Goal: Communication & Community: Answer question/provide support

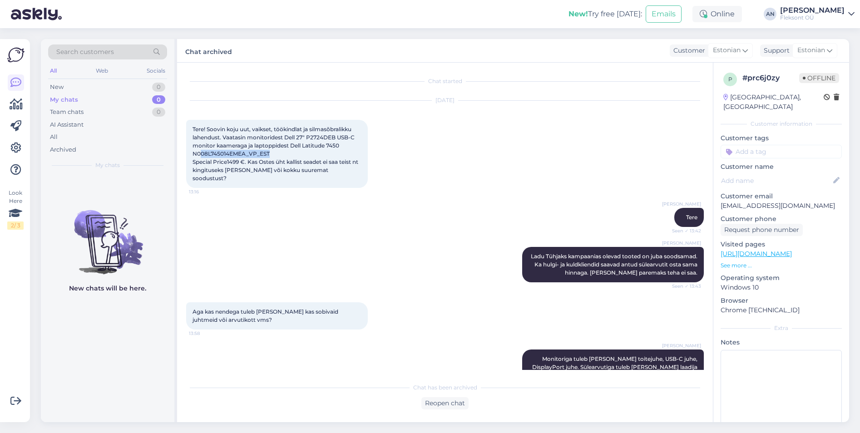
click at [70, 101] on div "My chats" at bounding box center [64, 99] width 28 height 9
click at [69, 112] on div "Team chats" at bounding box center [67, 112] width 34 height 9
click at [63, 89] on div "New" at bounding box center [57, 87] width 14 height 9
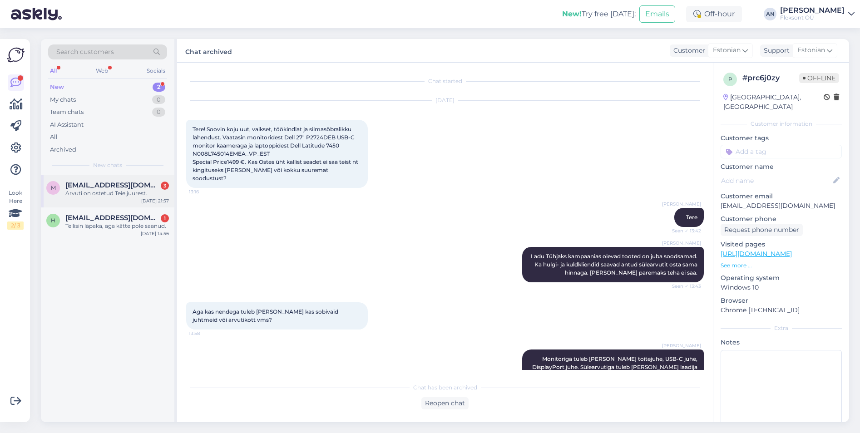
click at [106, 195] on div "Arvuti on ostetud Teie juurest." at bounding box center [117, 193] width 104 height 8
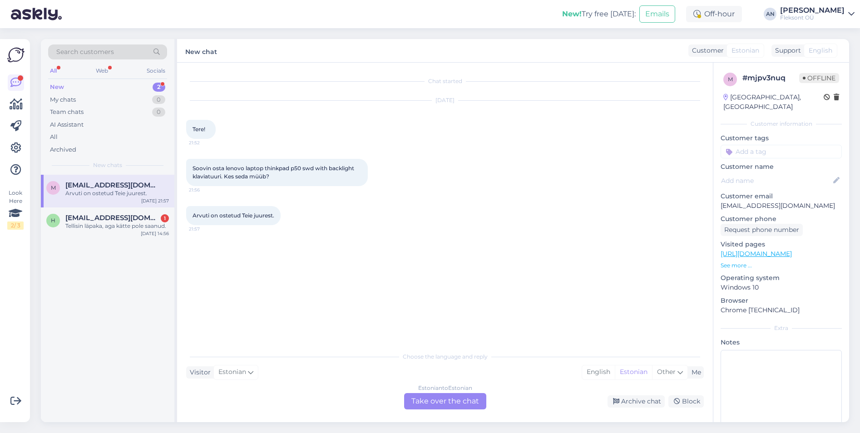
click at [458, 398] on div "Estonian to Estonian Take over the chat" at bounding box center [445, 401] width 82 height 16
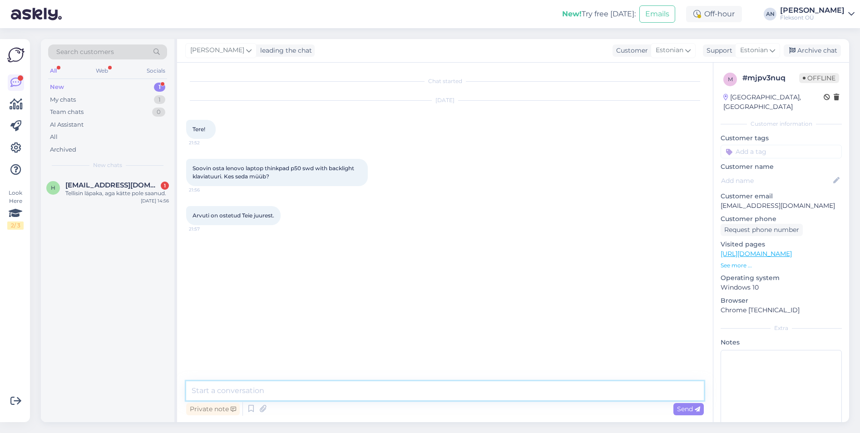
click at [344, 393] on textarea at bounding box center [445, 390] width 518 height 19
paste textarea "IBM Eesti [STREET_ADDRESS] Tel: [PHONE_NUMBER] E-R: 9 -17 [EMAIL_ADDRESS][DOMAI…"
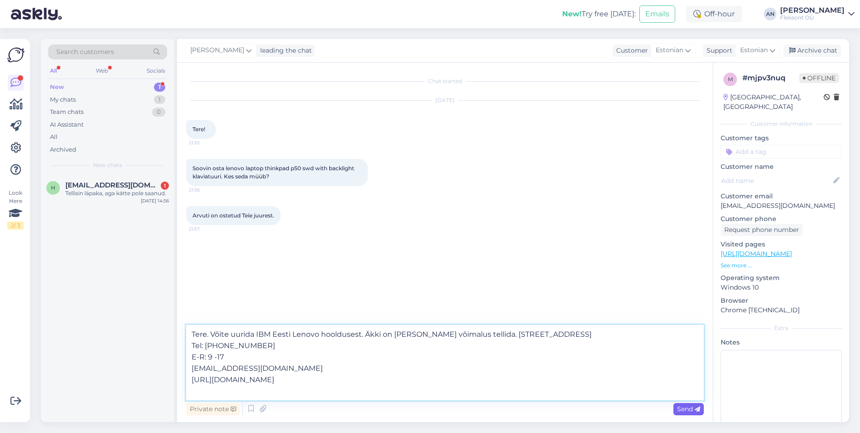
type textarea "Tere. Võite uurida IBM Eesti Lenovo hooldusest. Äkki on [PERSON_NAME] võimalus …"
click at [688, 409] on span "Send" at bounding box center [688, 409] width 23 height 8
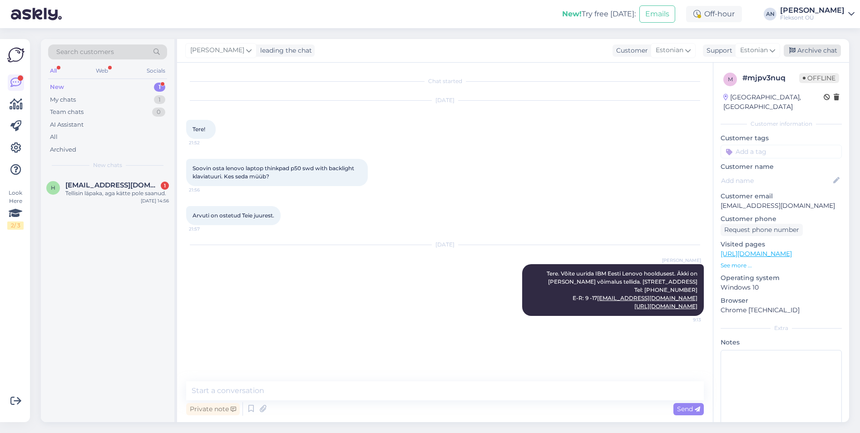
click at [818, 45] on div "Archive chat" at bounding box center [812, 50] width 57 height 12
click at [96, 202] on div "H [EMAIL_ADDRESS][DOMAIN_NAME] 1 Tellisin läpaka, aga kätte pole saanud. [DATE]…" at bounding box center [107, 191] width 133 height 33
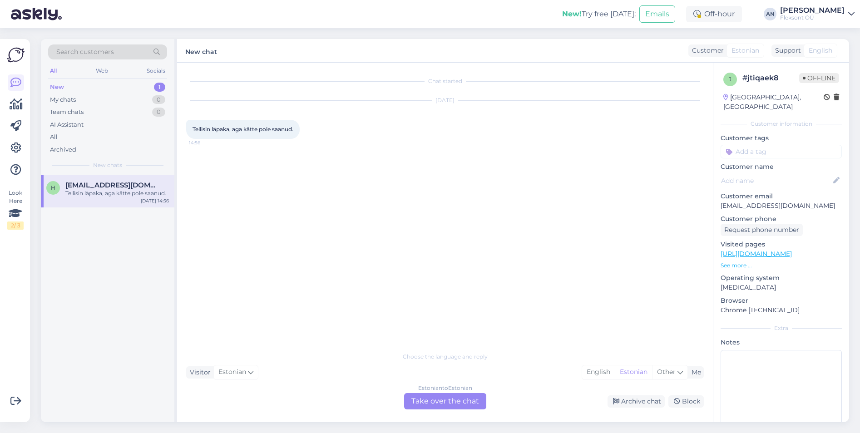
click at [384, 264] on div "Chat started [DATE] Tellisin läpaka, aga kätte pole saanud. 14:56" at bounding box center [449, 205] width 526 height 267
click at [368, 211] on div "Chat started [DATE] Tellisin läpaka, aga kätte pole saanud. 14:56" at bounding box center [449, 205] width 526 height 267
drag, startPoint x: 718, startPoint y: 195, endPoint x: 769, endPoint y: 198, distance: 51.4
click at [769, 198] on div "j # jtiqaek8 Offline [GEOGRAPHIC_DATA], [GEOGRAPHIC_DATA] Customer information …" at bounding box center [781, 254] width 136 height 383
copy p "Heirokosemets"
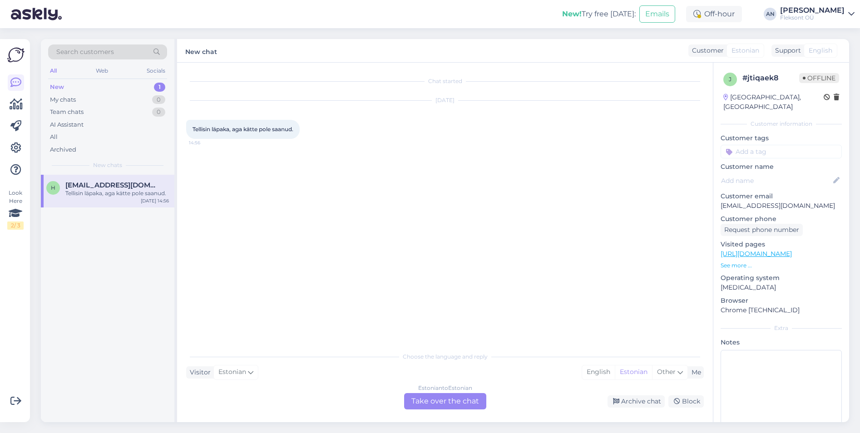
click at [445, 399] on div "Estonian to Estonian Take over the chat" at bounding box center [445, 401] width 82 height 16
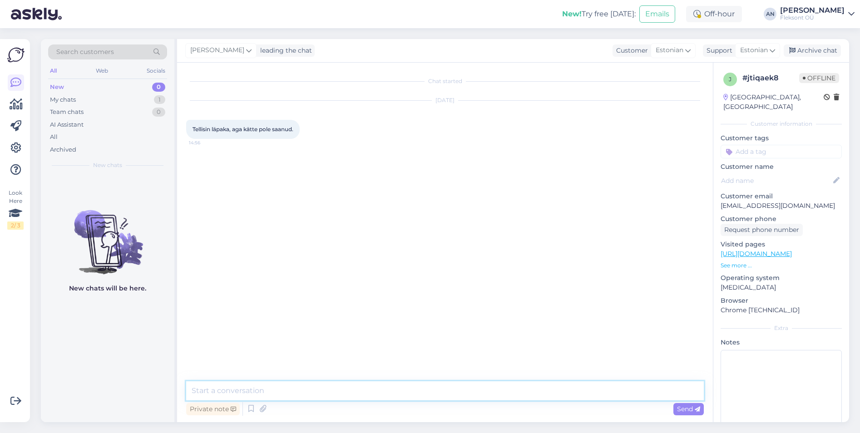
click at [292, 386] on textarea at bounding box center [445, 390] width 518 height 19
type textarea "Tere"
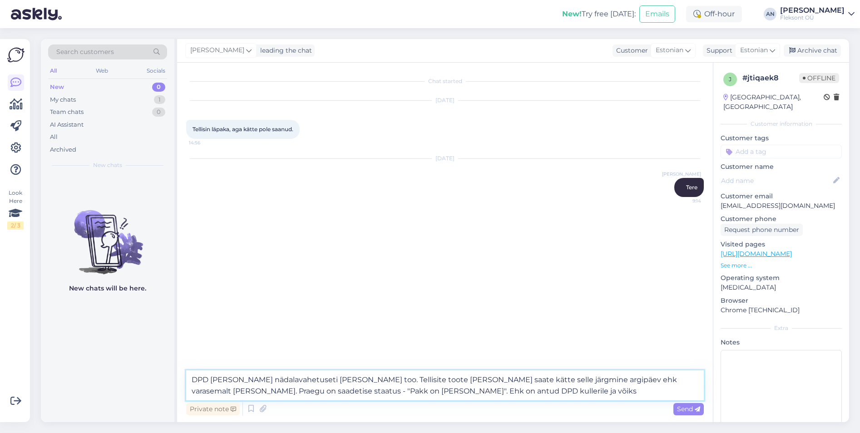
click at [470, 393] on textarea "DPD [PERSON_NAME] nädalavahetuseti [PERSON_NAME] too. Tellisite toote [PERSON_N…" at bounding box center [445, 385] width 518 height 30
drag, startPoint x: 470, startPoint y: 393, endPoint x: 412, endPoint y: 394, distance: 58.6
click at [412, 394] on textarea "DPD [PERSON_NAME] nädalavahetuseti [PERSON_NAME] too. Tellisite toote [PERSON_N…" at bounding box center [445, 385] width 518 height 30
type textarea "DPD [PERSON_NAME] nädalavahetuseti [PERSON_NAME] too. Tellisite toote [PERSON_N…"
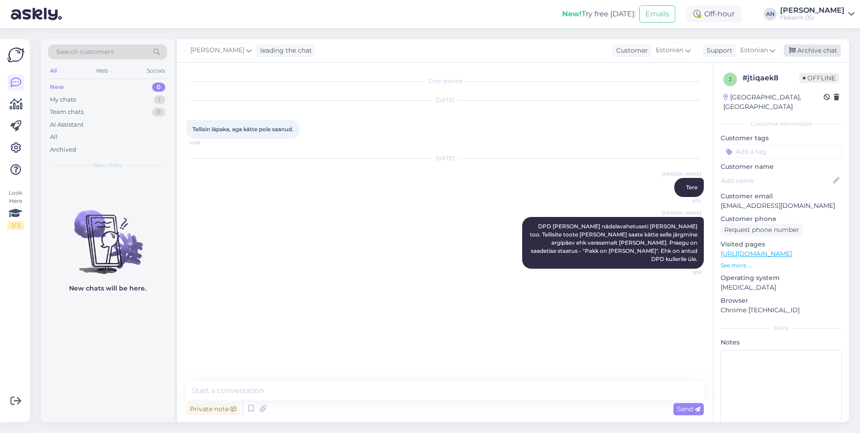
click at [815, 49] on div "Archive chat" at bounding box center [812, 50] width 57 height 12
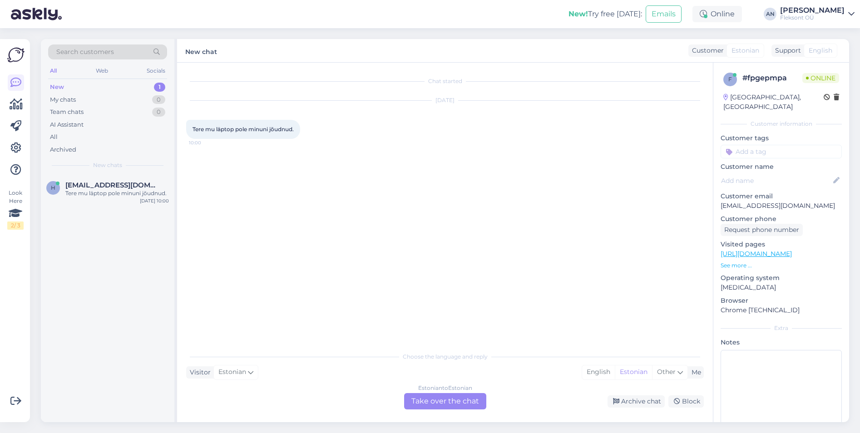
click at [586, 240] on div "Chat started [DATE] Tere mu läptop pole minuni jõudnud. 10:00" at bounding box center [449, 205] width 526 height 267
click at [72, 152] on div "Archived" at bounding box center [63, 149] width 26 height 9
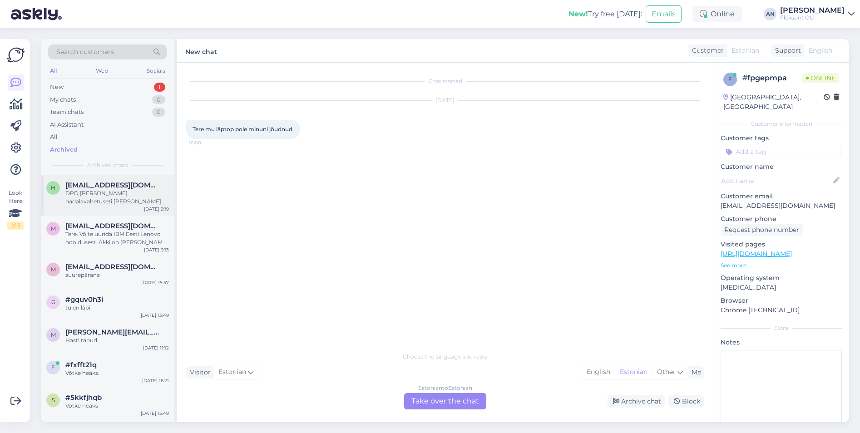
click at [106, 198] on div "DPD [PERSON_NAME] nädalavahetuseti [PERSON_NAME] too. Tellisite toote [PERSON_N…" at bounding box center [117, 197] width 104 height 16
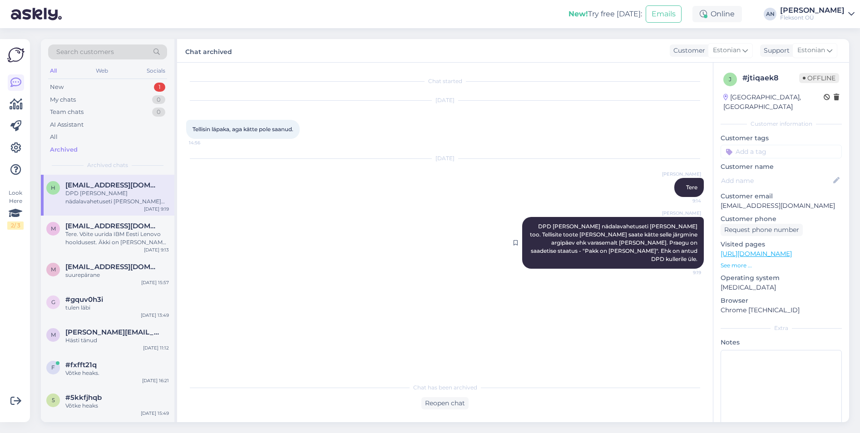
click at [556, 223] on span "DPD [PERSON_NAME] nädalavahetuseti [PERSON_NAME] too. Tellisite toote [PERSON_N…" at bounding box center [614, 242] width 169 height 39
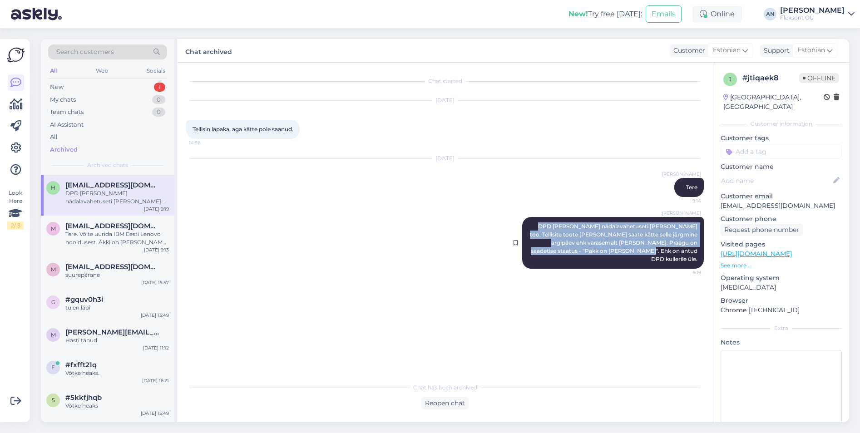
drag, startPoint x: 539, startPoint y: 225, endPoint x: 703, endPoint y: 257, distance: 167.1
click at [703, 257] on div "[PERSON_NAME] DPD [PERSON_NAME] nädalavahetuseti [PERSON_NAME] too. Tellisite t…" at bounding box center [613, 243] width 182 height 52
copy span "DPD [PERSON_NAME] nädalavahetuseti [PERSON_NAME] too. Tellisite toote [PERSON_N…"
click at [72, 86] on div "New 1" at bounding box center [107, 87] width 119 height 13
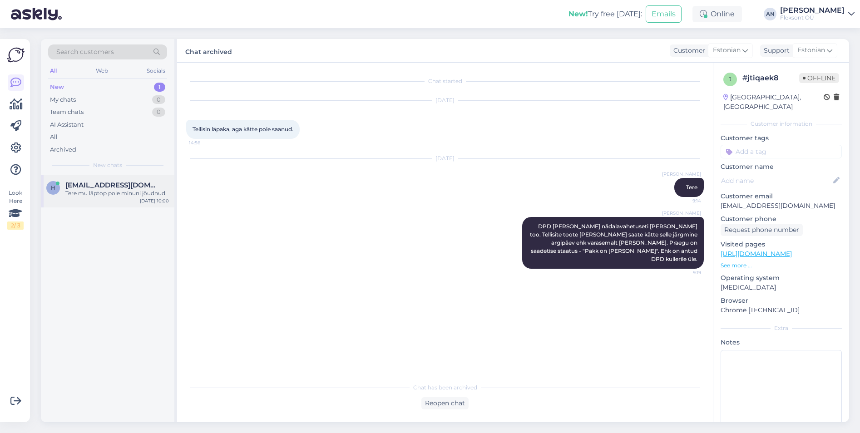
click at [90, 192] on div "Tere mu läptop pole minuni jõudnud." at bounding box center [117, 193] width 104 height 8
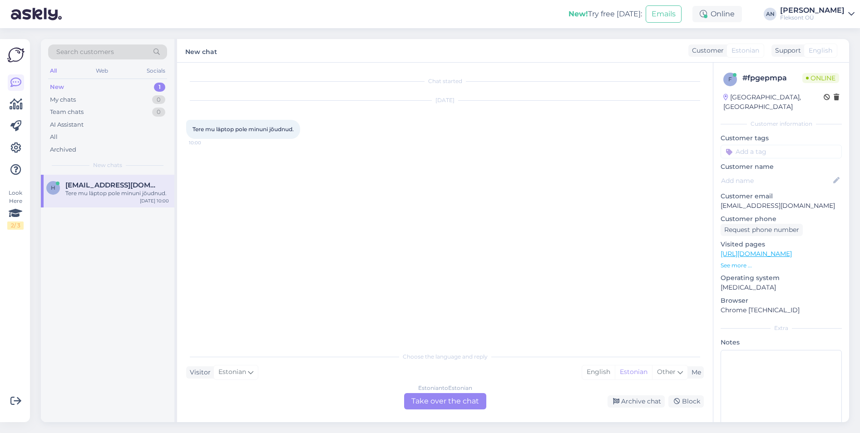
click at [442, 398] on div "Estonian to Estonian Take over the chat" at bounding box center [445, 401] width 82 height 16
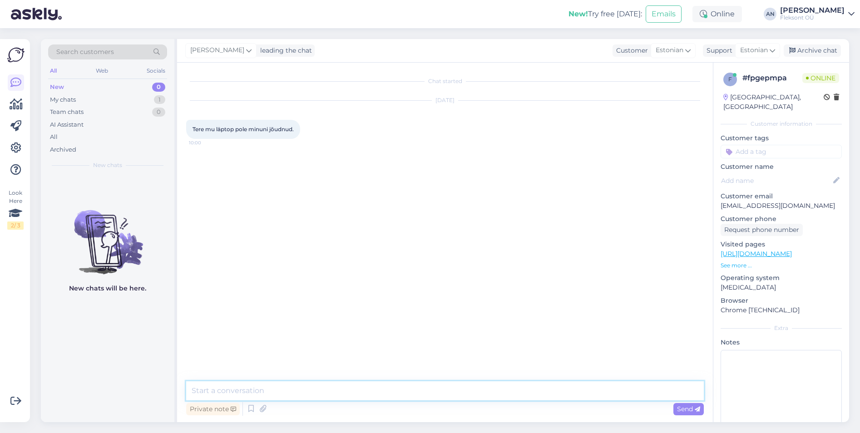
click at [355, 391] on textarea at bounding box center [445, 390] width 518 height 19
type textarea "Tere"
paste textarea "DPD [PERSON_NAME] nädalavahetuseti [PERSON_NAME] too. Tellisite toote [PERSON_N…"
type textarea "DPD [PERSON_NAME] nädalavahetuseti [PERSON_NAME] too. Tellisite toote [PERSON_N…"
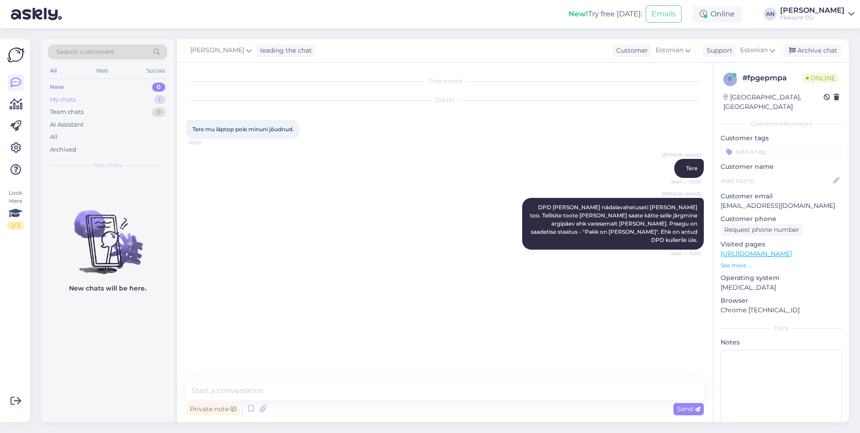
click at [78, 105] on div "My chats 1" at bounding box center [107, 100] width 119 height 13
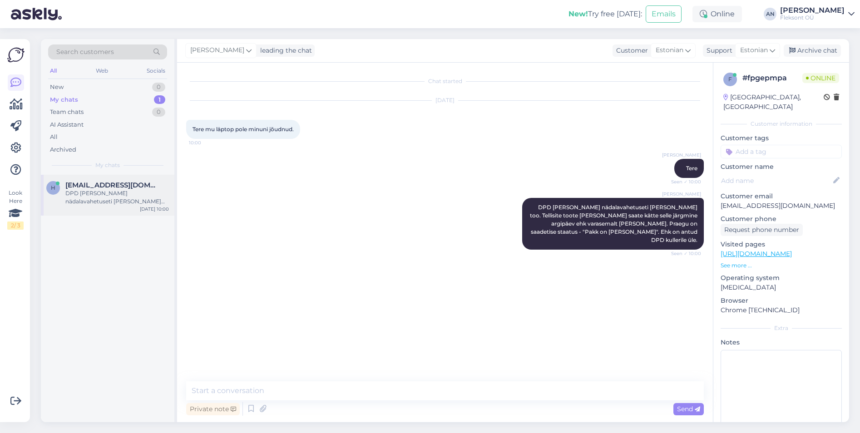
click at [83, 193] on div "DPD [PERSON_NAME] nädalavahetuseti [PERSON_NAME] too. Tellisite toote [PERSON_N…" at bounding box center [117, 197] width 104 height 16
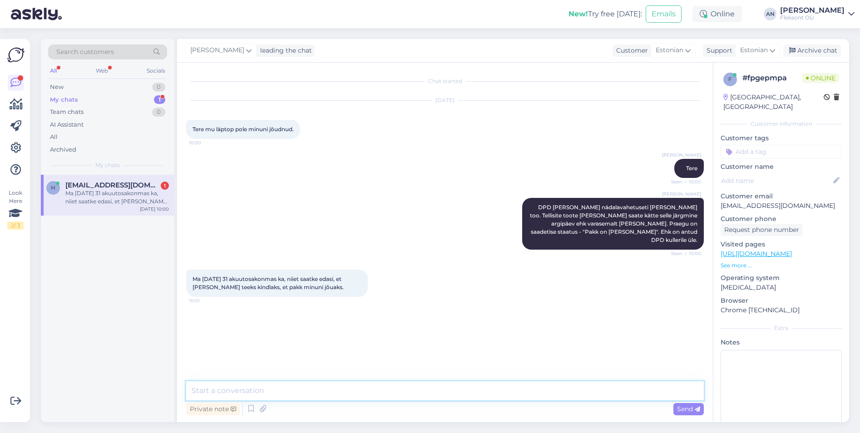
click at [314, 382] on textarea at bounding box center [445, 390] width 518 height 19
type textarea "Usun, et DPD [PERSON_NAME] helistab Teile."
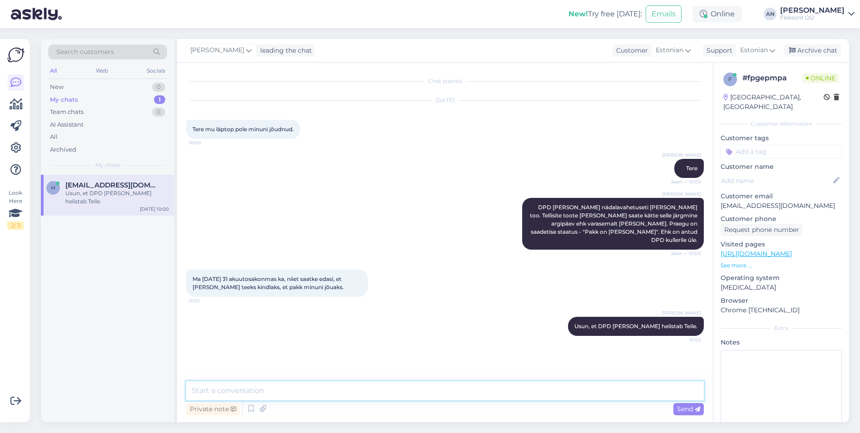
click at [317, 384] on textarea at bounding box center [445, 390] width 518 height 19
click at [312, 392] on textarea at bounding box center [445, 390] width 518 height 19
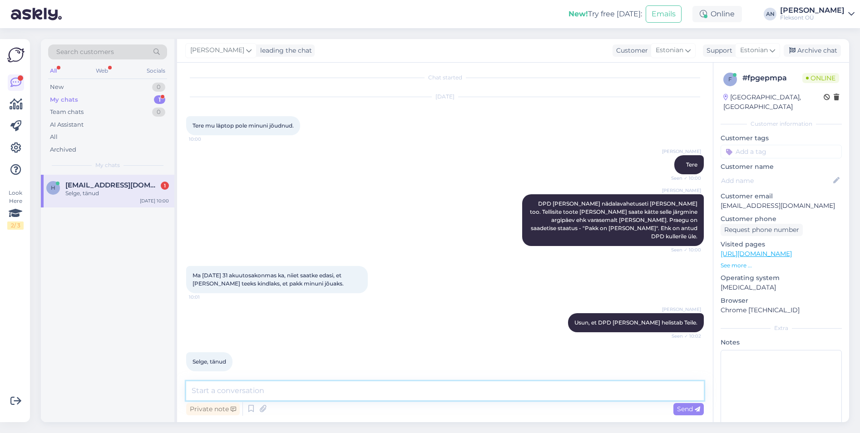
click at [260, 391] on textarea at bounding box center [445, 390] width 518 height 19
type textarea "Võtke heaks"
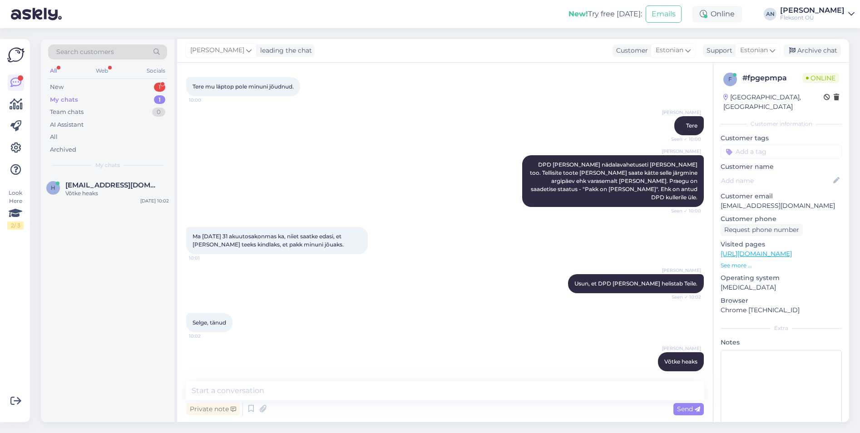
scroll to position [198, 0]
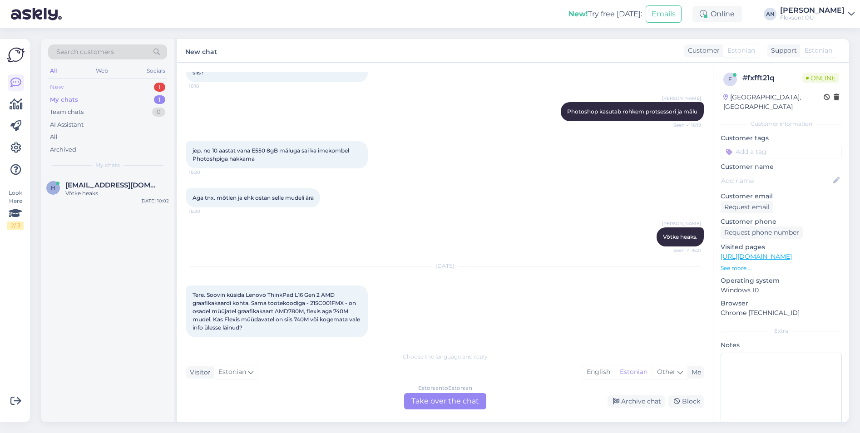
click at [85, 85] on div "New 1" at bounding box center [107, 87] width 119 height 13
drag, startPoint x: 311, startPoint y: 294, endPoint x: 345, endPoint y: 295, distance: 33.2
click at [345, 295] on span "Tere. Soovin küsida Lenovo ThinkPad L16 Gen 2 AMD graafikakaardi kohta. Sama to…" at bounding box center [276, 310] width 169 height 39
copy span "21SC001FMX"
click at [452, 399] on div "Estonian to Estonian Take over the chat" at bounding box center [445, 401] width 82 height 16
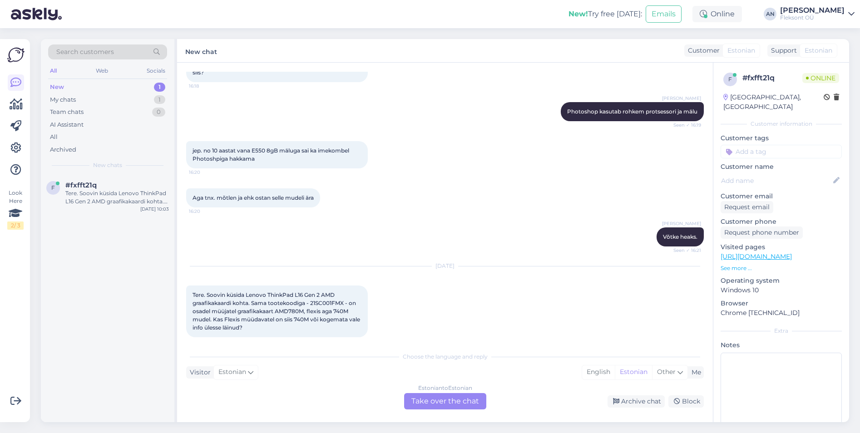
scroll to position [164, 0]
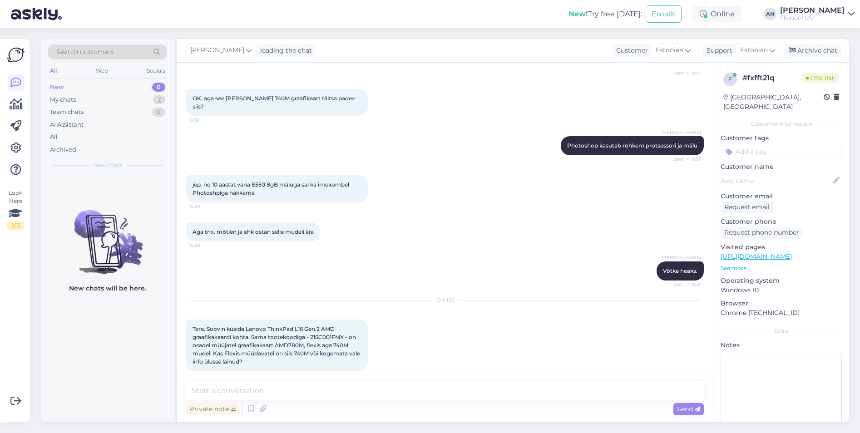
click at [306, 402] on div "Private note Send" at bounding box center [445, 408] width 518 height 17
click at [315, 390] on textarea at bounding box center [445, 390] width 518 height 19
type textarea "Tere"
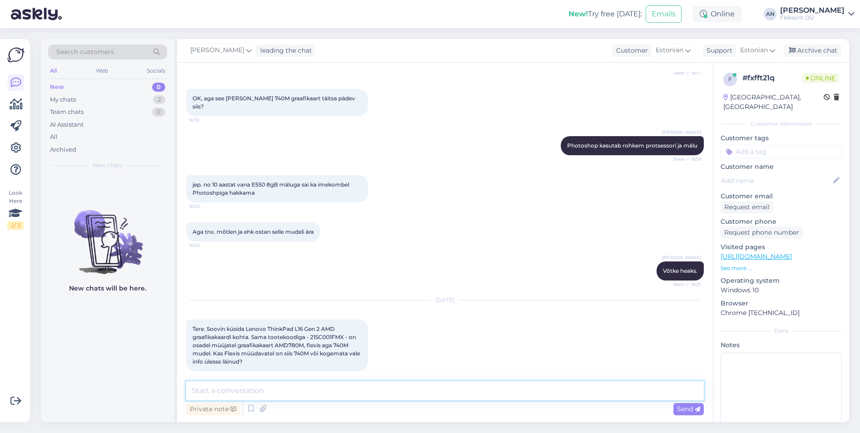
scroll to position [203, 0]
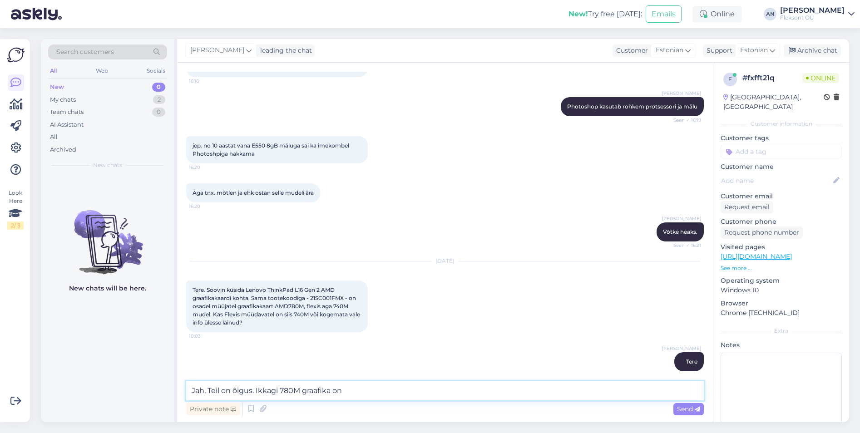
paste textarea "21SC001FMX"
paste textarea "[URL][DOMAIN_NAME]"
click at [423, 392] on textarea "Jah, Teil on õigus. Ikkagi 780M graafika on 21SC001FMX mudelil. [URL][DOMAIN_NA…" at bounding box center [445, 390] width 518 height 19
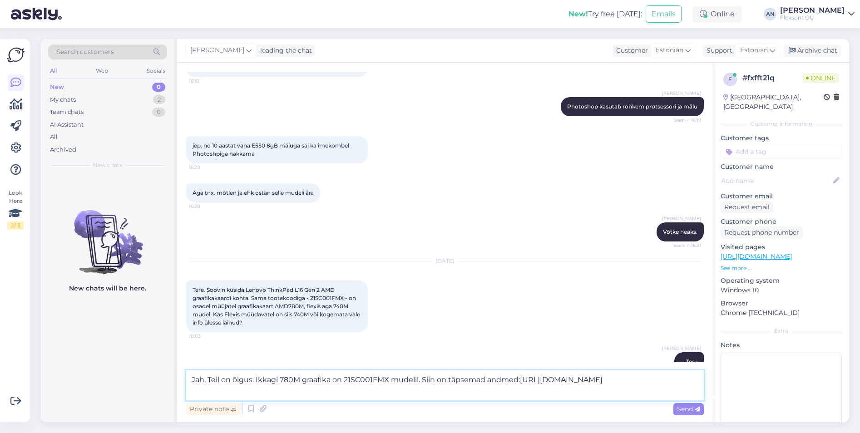
type textarea "Jah, Teil on õigus. Ikkagi 780M graafika on 21SC001FMX mudelil. Siin on täpsema…"
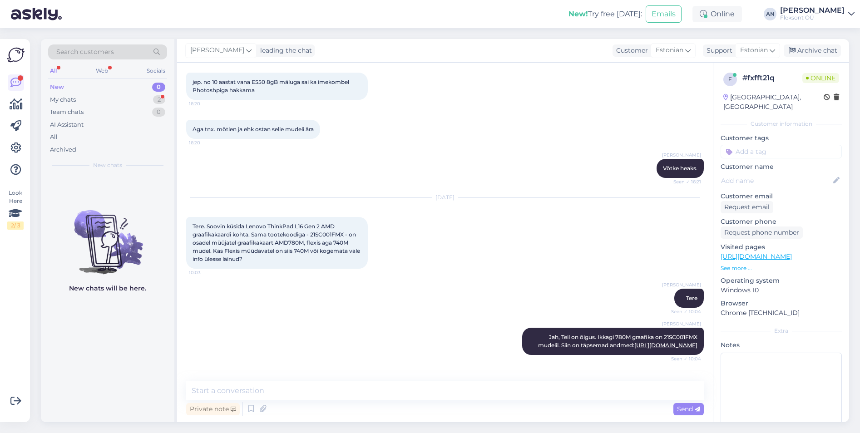
scroll to position [0, 0]
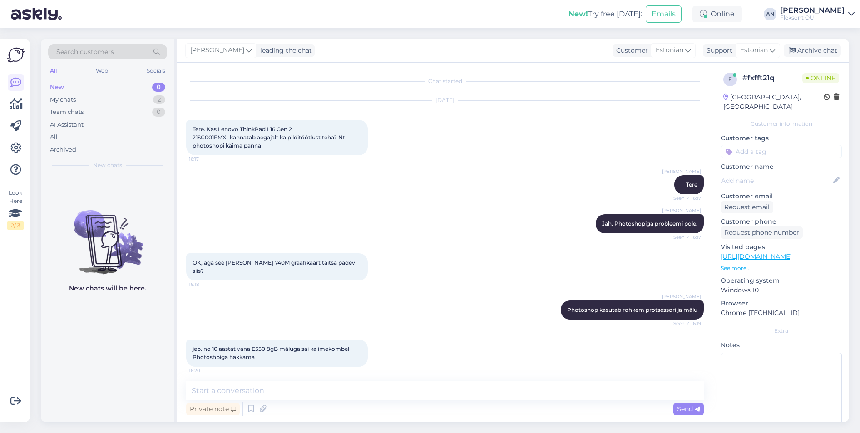
click at [470, 356] on div "jep. no 10 aastat vana E550 8gB mäluga sai ka imekombel Photoshpiga hakkama 16:…" at bounding box center [445, 353] width 518 height 47
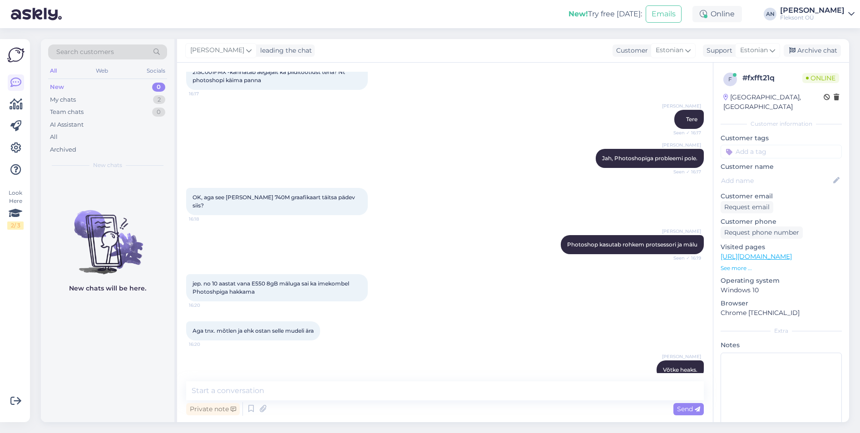
scroll to position [306, 0]
